Goal: Navigation & Orientation: Find specific page/section

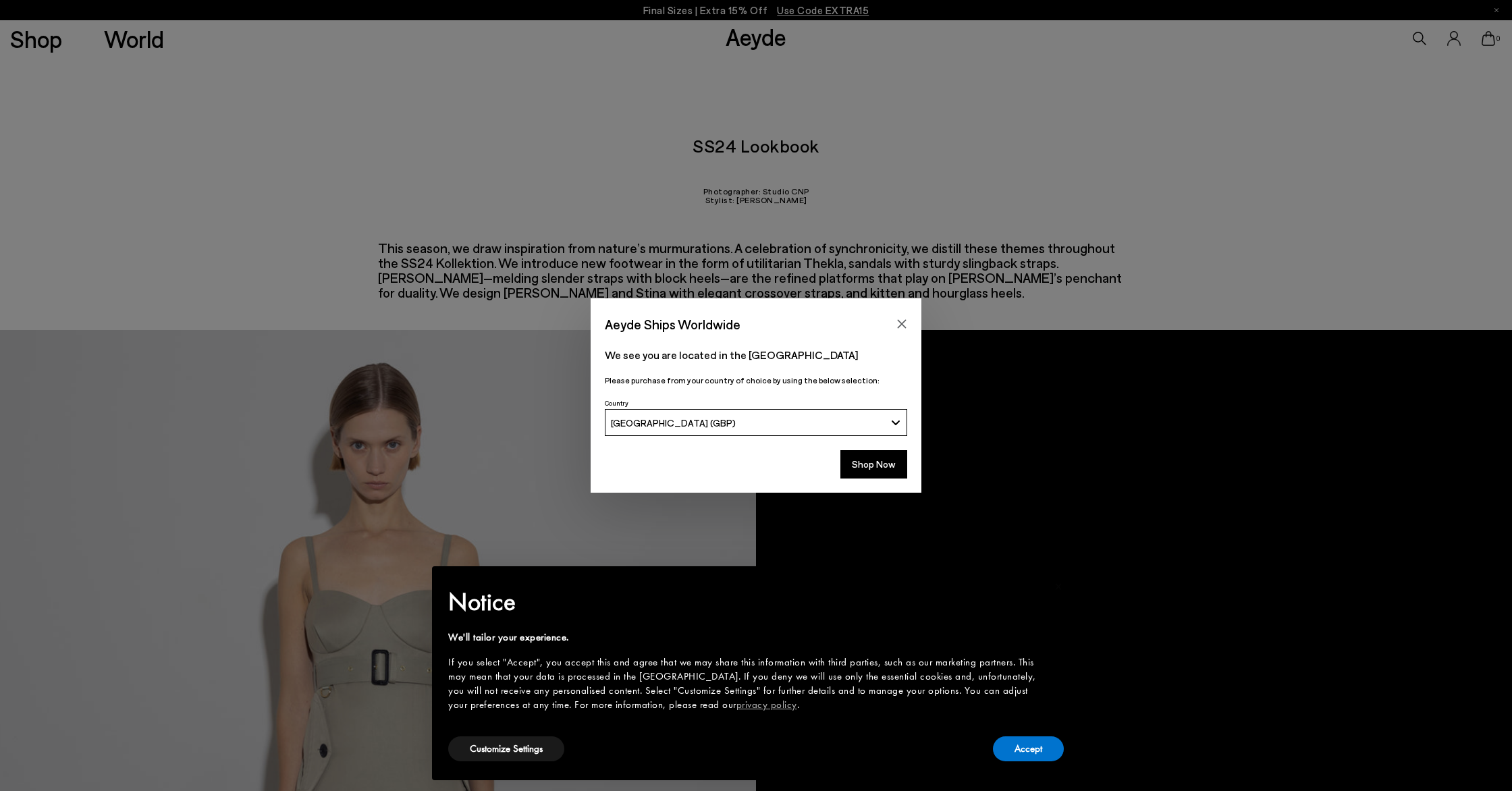
drag, startPoint x: 0, startPoint y: 0, endPoint x: 34, endPoint y: 50, distance: 60.5
click at [34, 50] on div "Aeyde Ships Worldwide We see you are located in the [GEOGRAPHIC_DATA] Please pu…" at bounding box center [756, 396] width 1512 height 791
click at [899, 321] on icon "Close" at bounding box center [901, 324] width 11 height 11
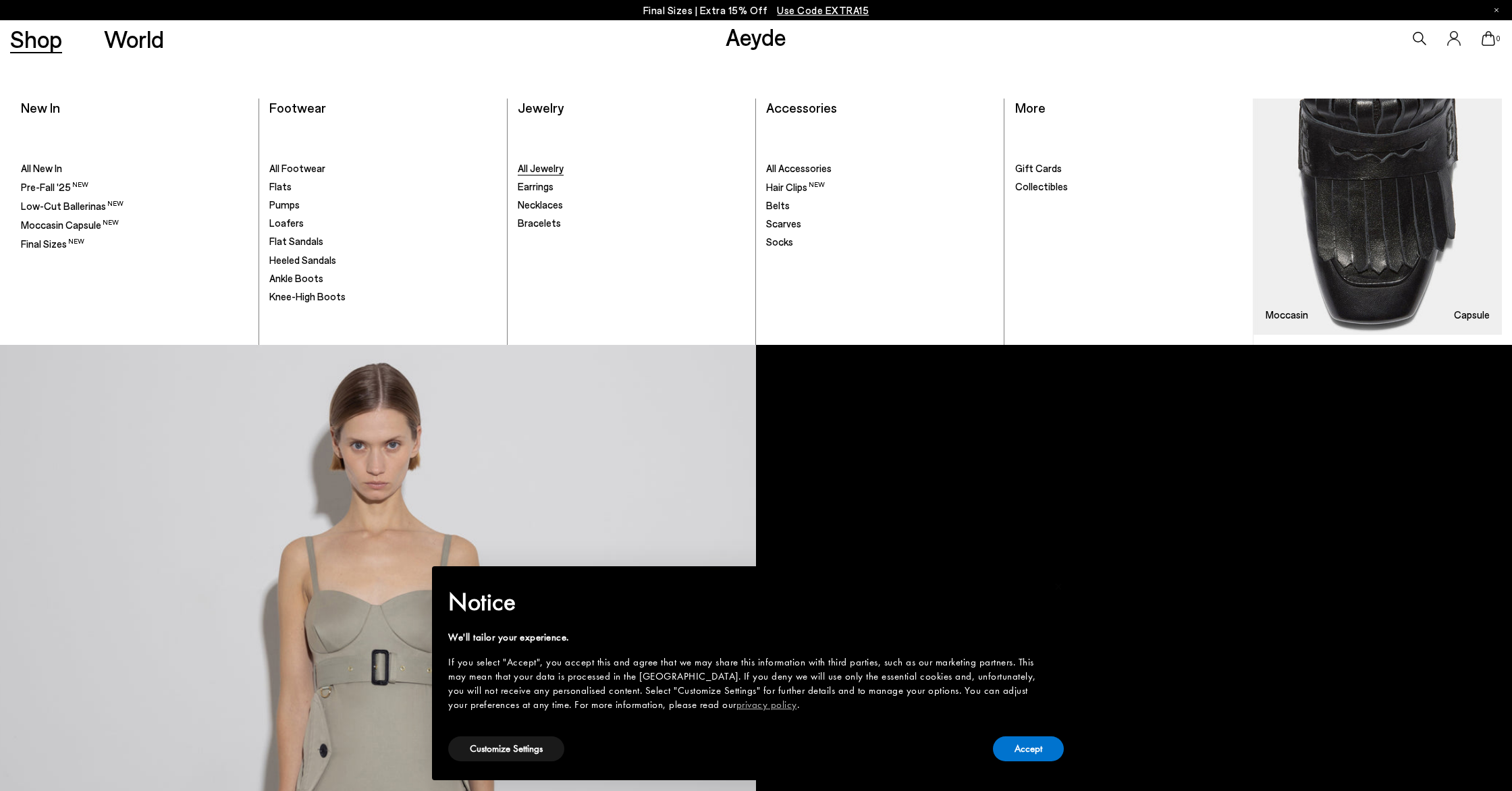
click at [548, 171] on span "All Jewelry" at bounding box center [540, 168] width 46 height 13
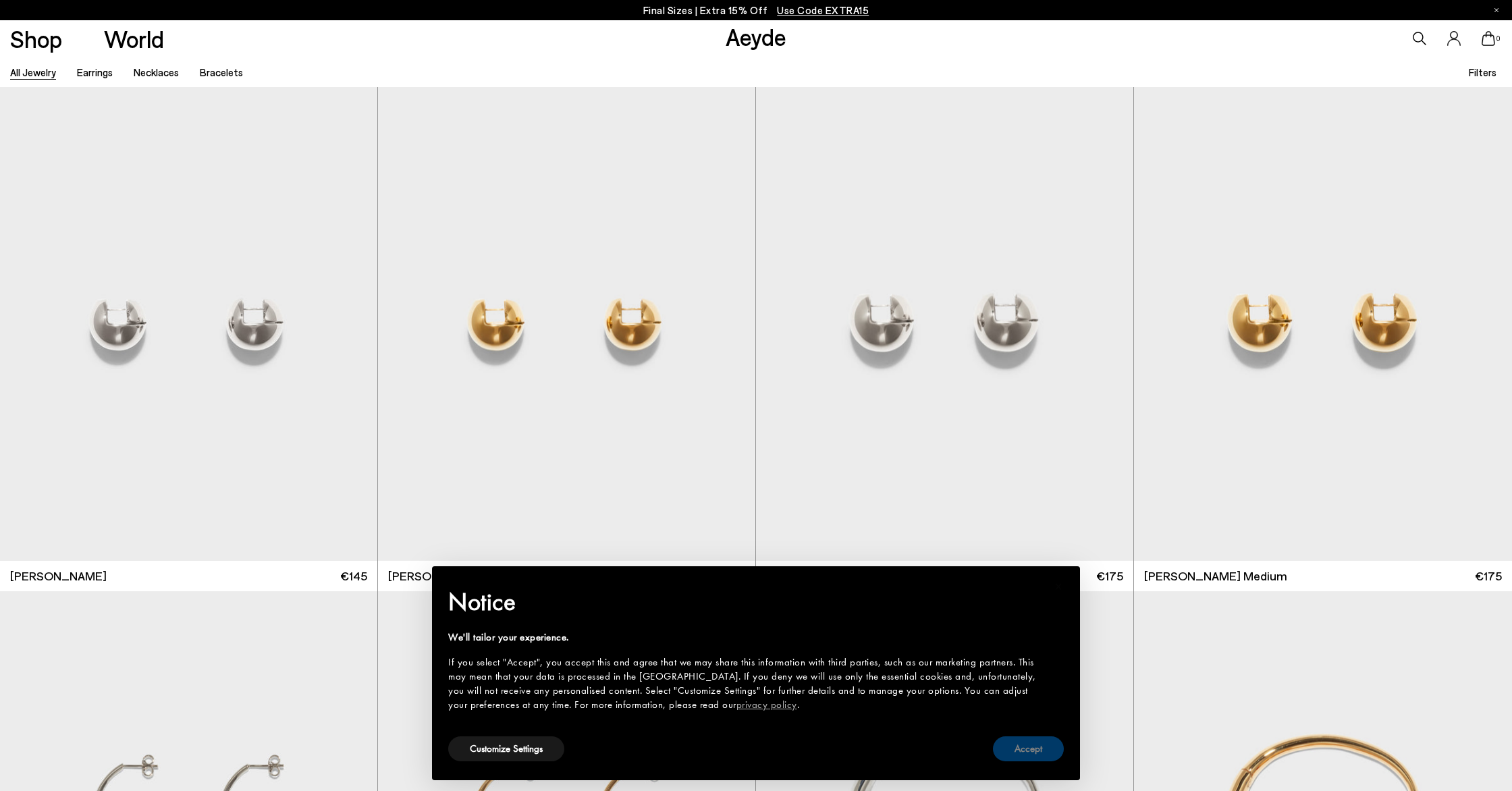
click at [1030, 750] on button "Accept" at bounding box center [1028, 749] width 71 height 25
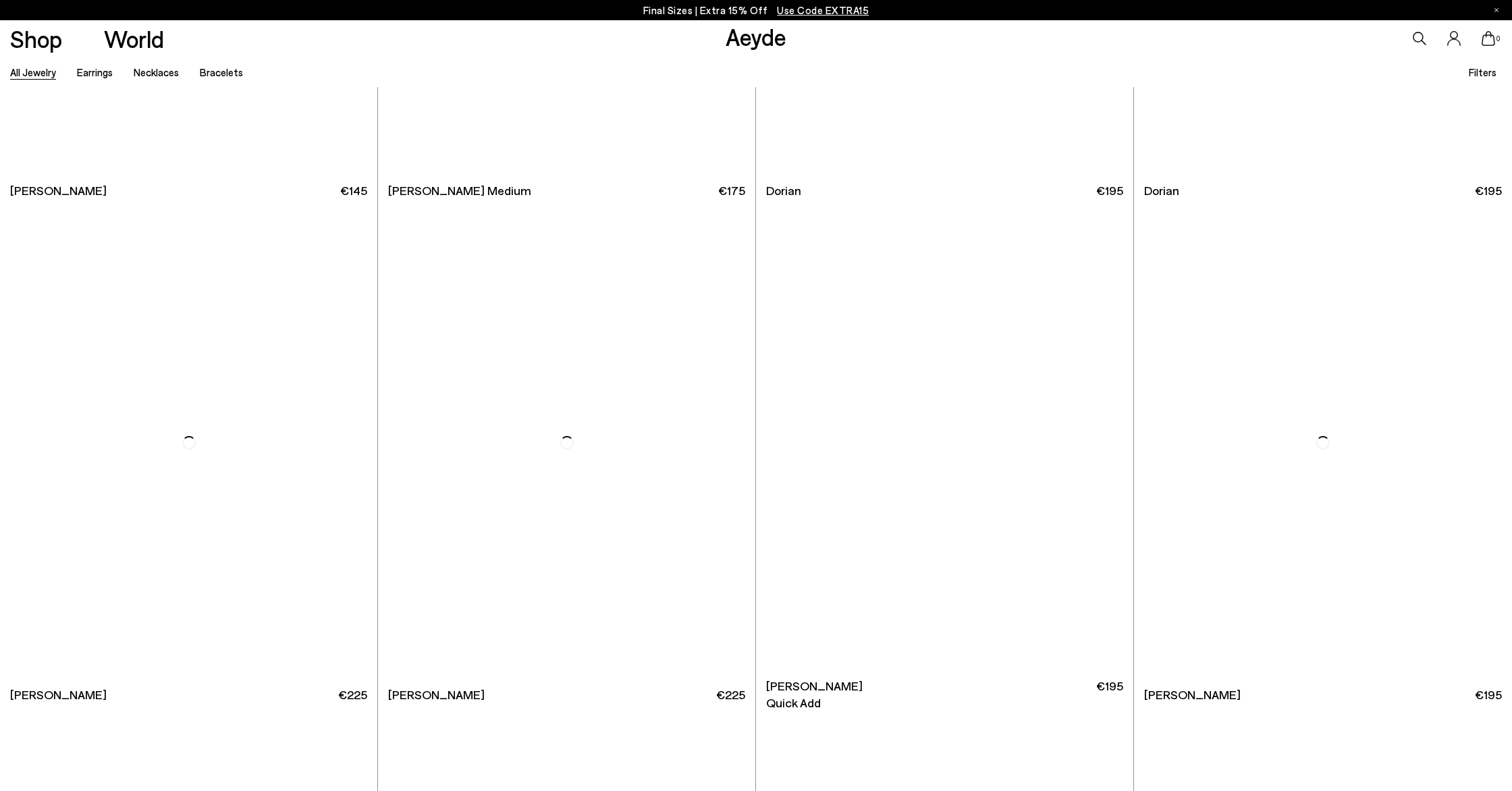
scroll to position [3433, 0]
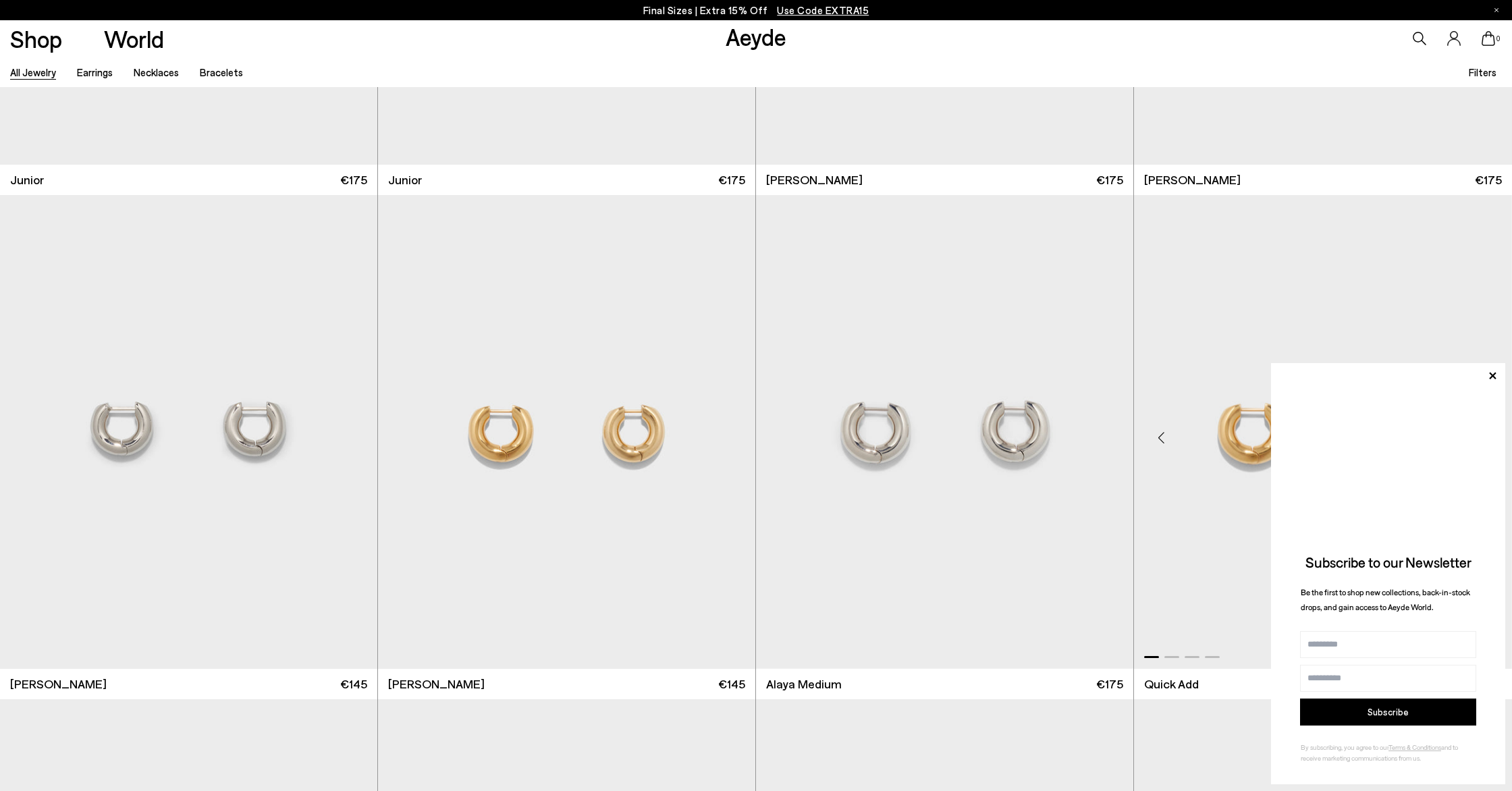
scroll to position [1892, 0]
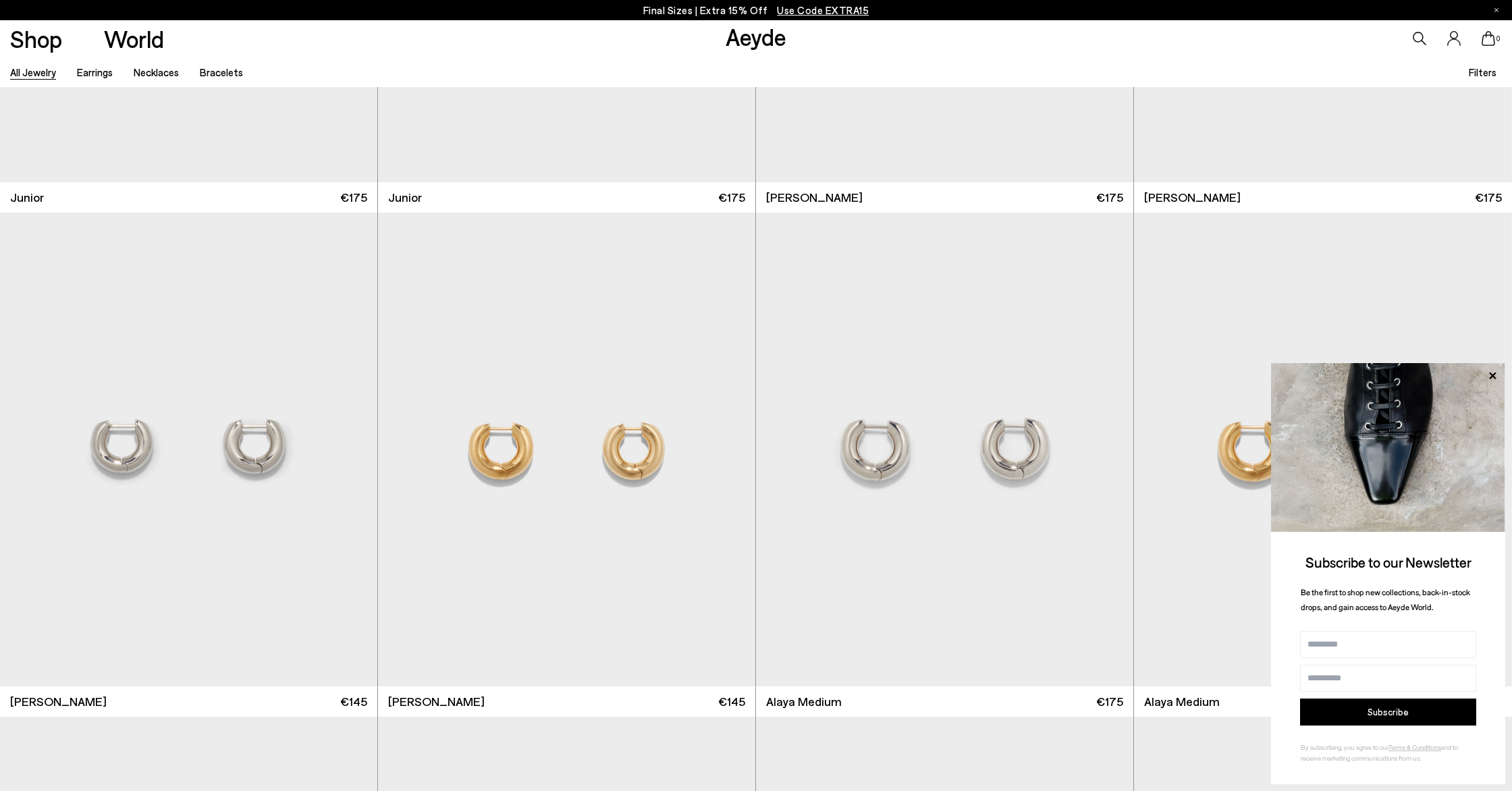
click at [1463, 75] on div "All Jewelry Earrings Necklaces Bracelets Filters Filters Apply filters Apply Fi…" at bounding box center [756, 72] width 1512 height 30
click at [1477, 74] on span "Filters" at bounding box center [1482, 72] width 28 height 13
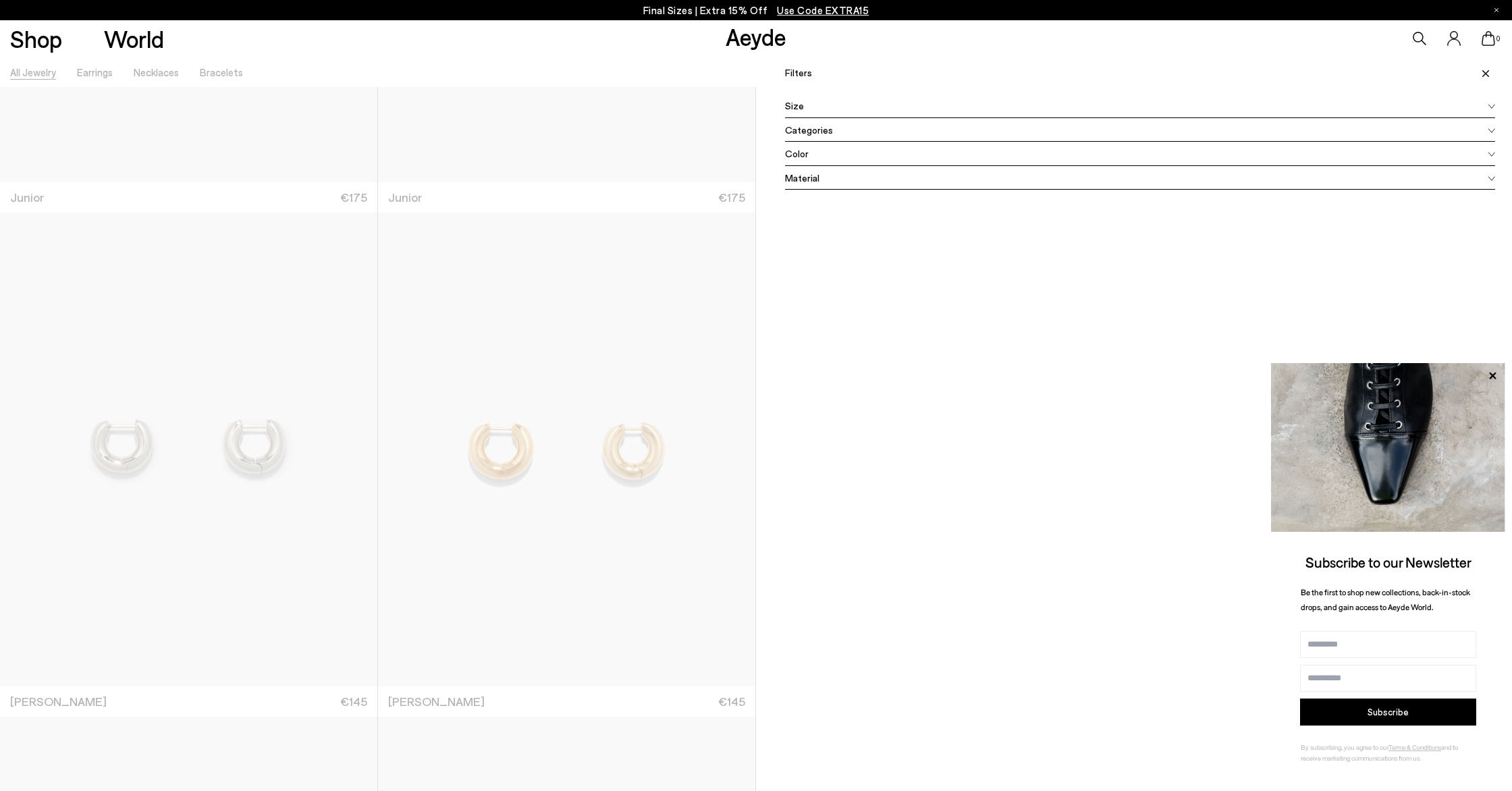
click at [717, 181] on div at bounding box center [378, 452] width 756 height 791
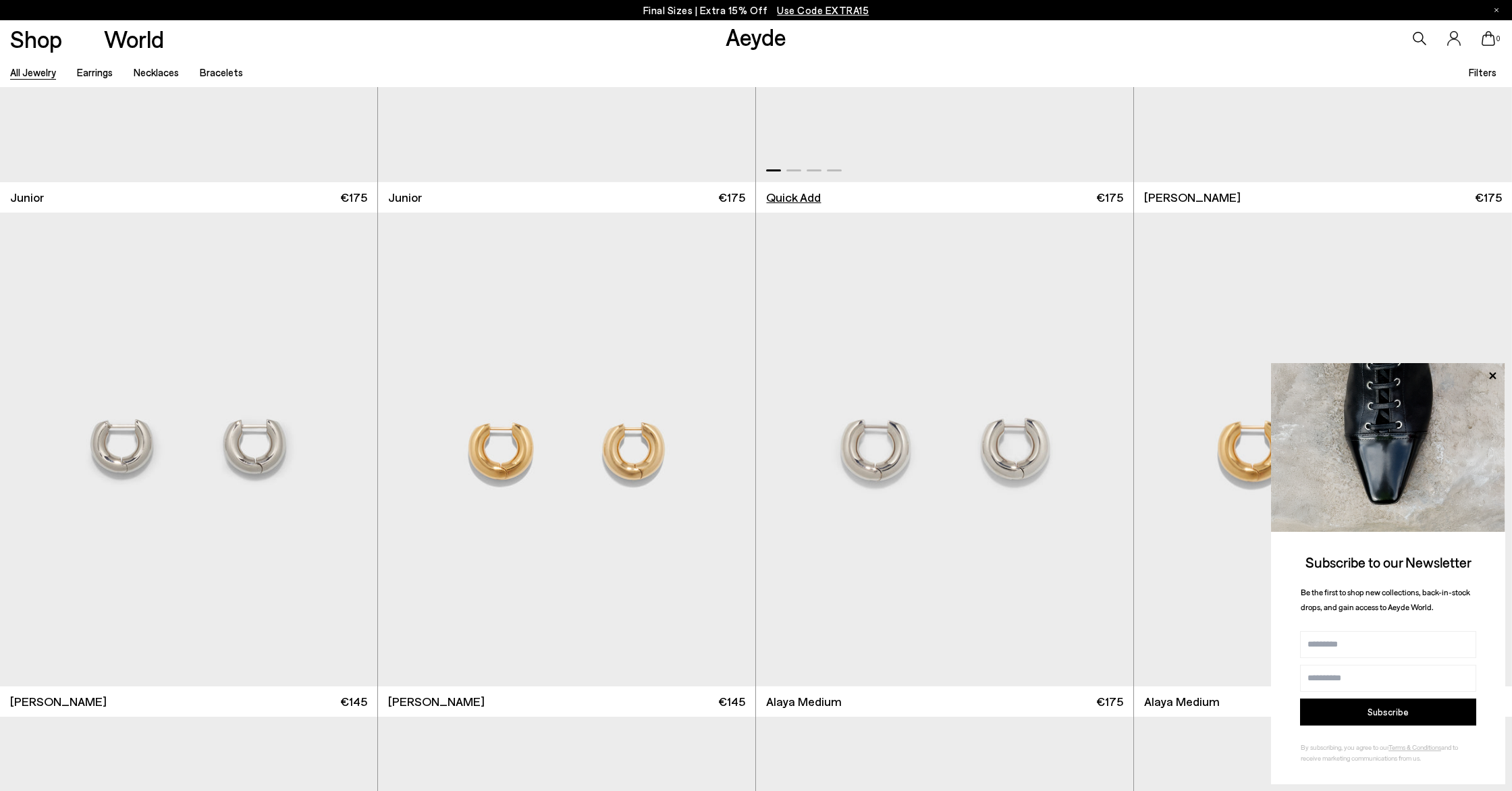
scroll to position [0, 0]
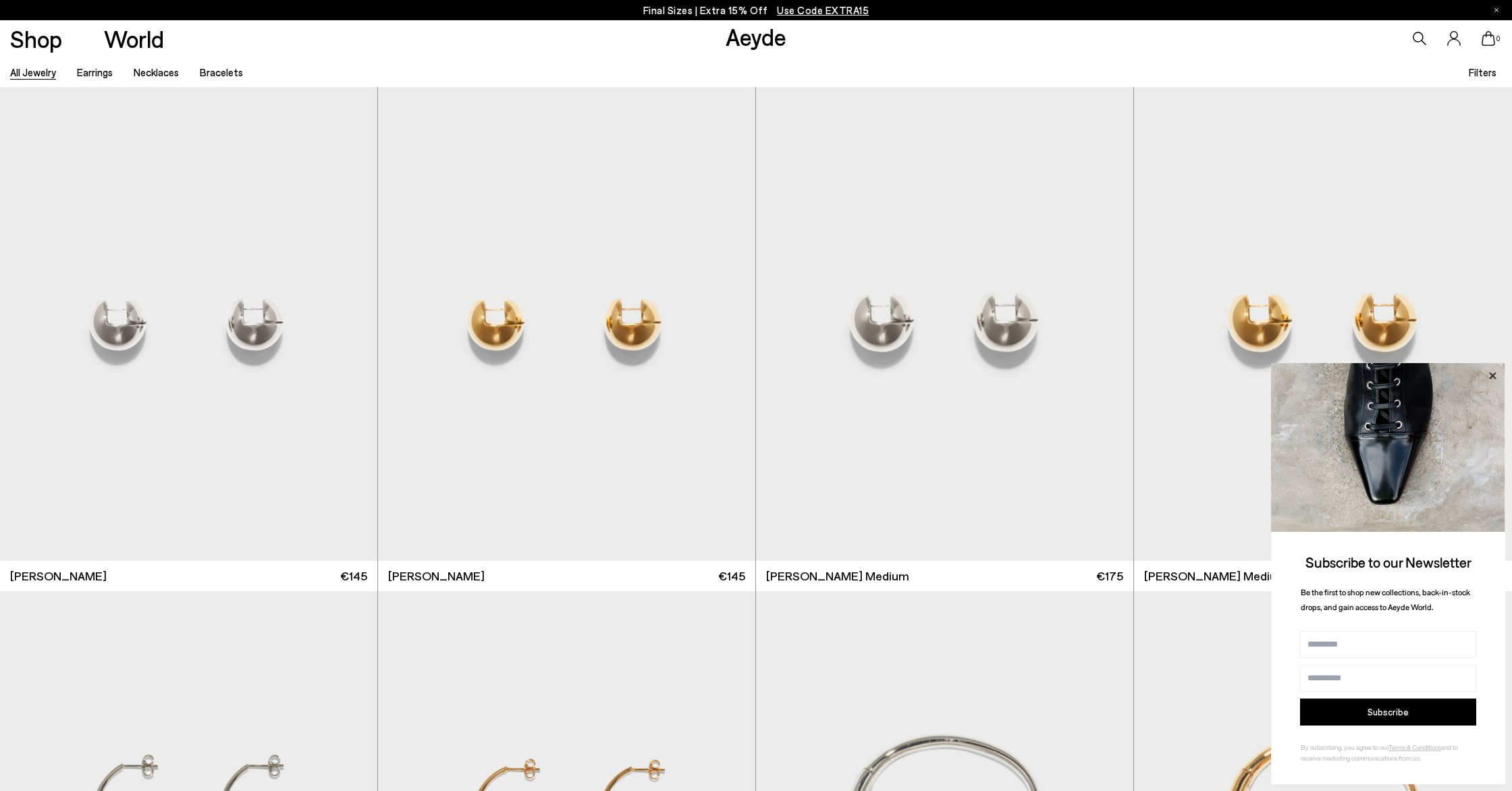
click at [1499, 377] on icon at bounding box center [1492, 375] width 18 height 18
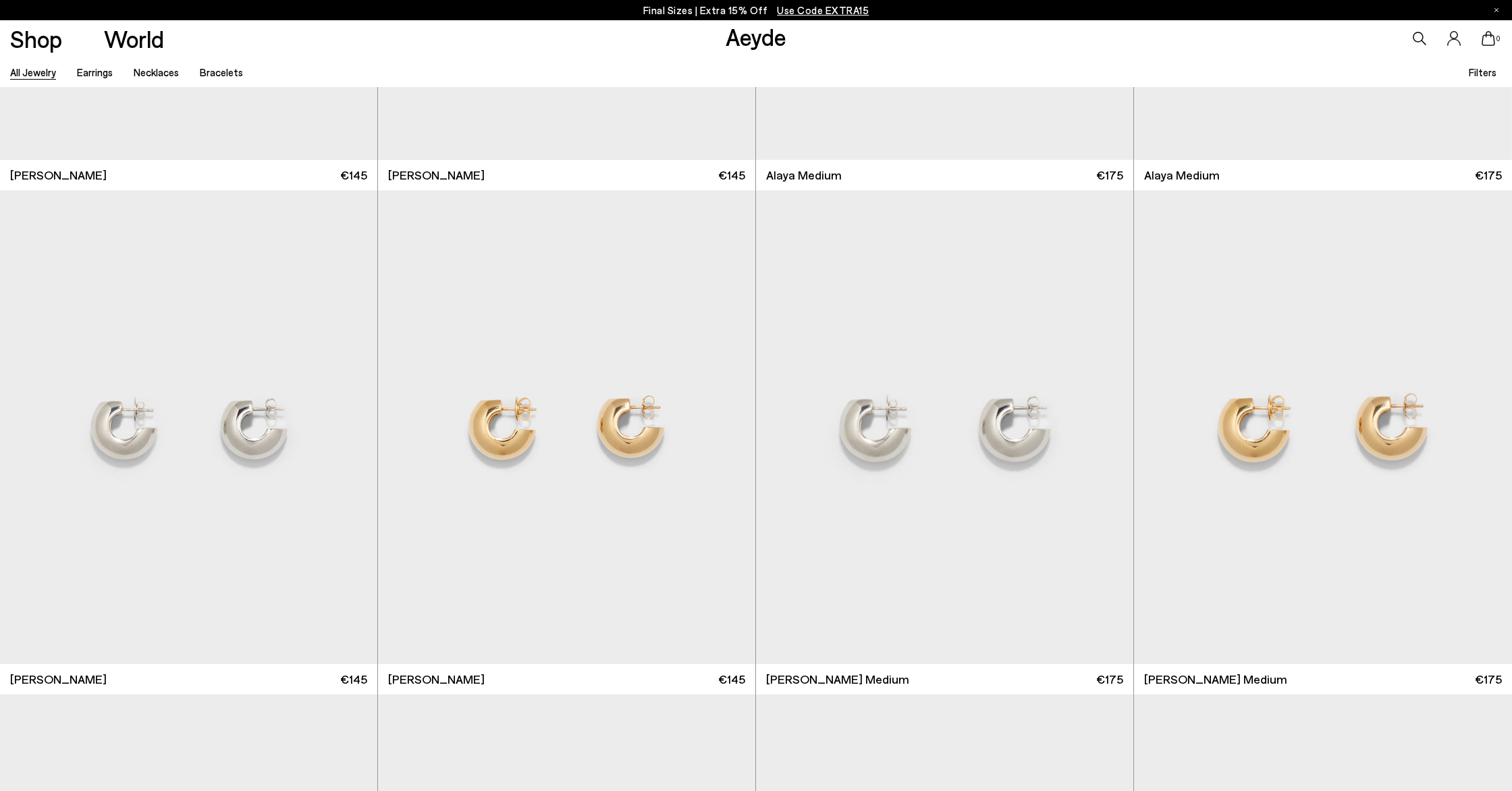
scroll to position [2837, 0]
